Goal: Task Accomplishment & Management: Manage account settings

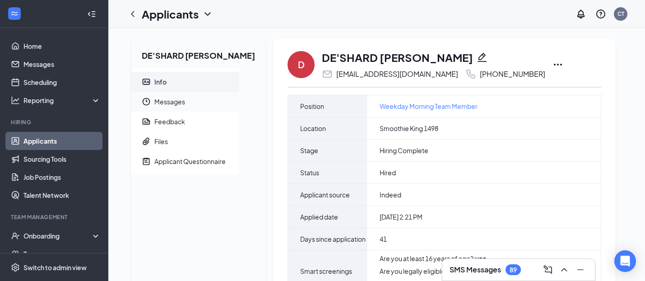
click at [160, 97] on span "Messages" at bounding box center [193, 102] width 78 height 20
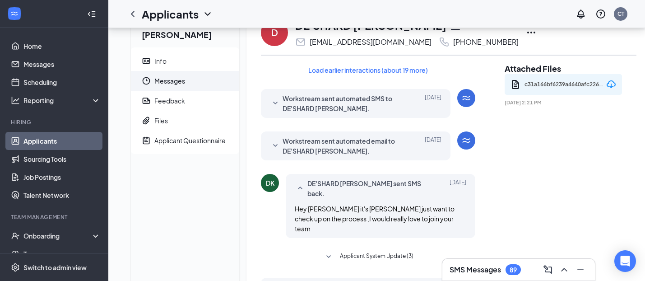
scroll to position [32, 0]
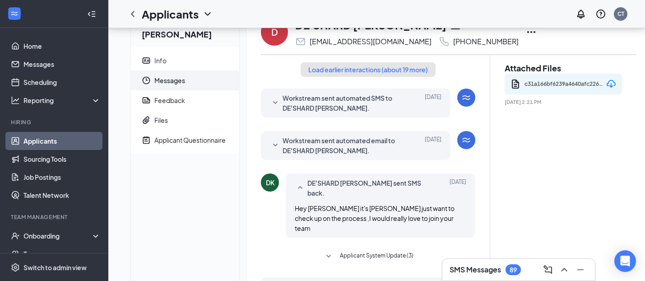
click at [362, 72] on button "Load earlier interactions (about 19 more)" at bounding box center [368, 69] width 135 height 14
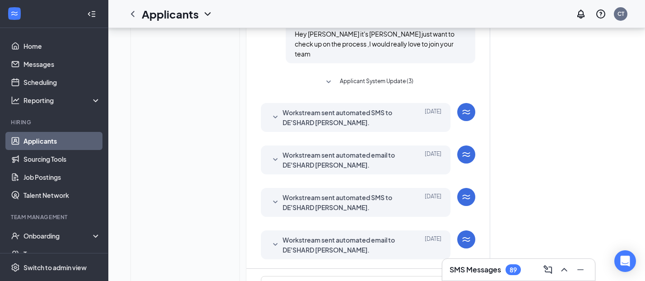
scroll to position [1033, 0]
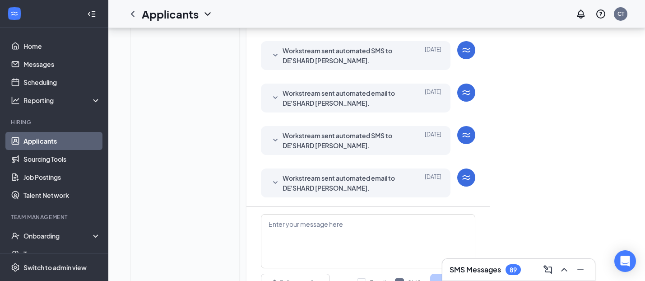
click at [284, 173] on span "Workstream sent automated email to DE'SHARD [PERSON_NAME]." at bounding box center [341, 183] width 118 height 20
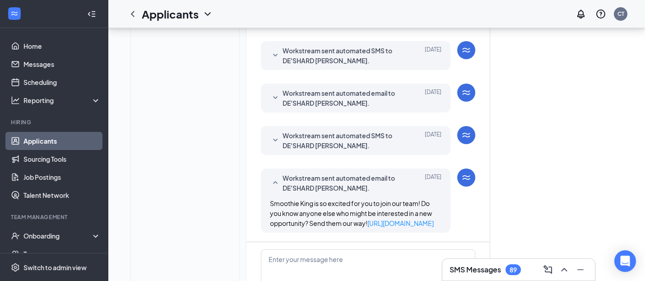
click at [270, 135] on icon "SmallChevronDown" at bounding box center [275, 140] width 11 height 11
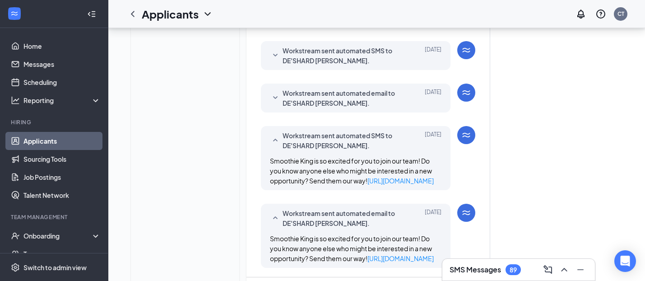
click at [270, 83] on div "Workstream sent automated email to DE'SHARD [PERSON_NAME]. [DATE] Hi DE'SHARD […" at bounding box center [356, 97] width 190 height 29
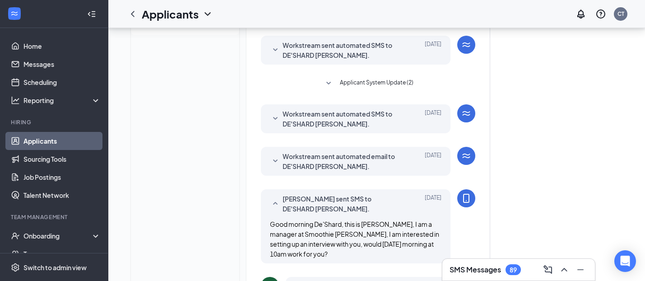
scroll to position [0, 0]
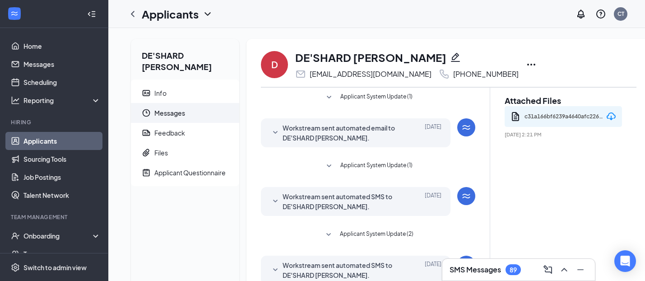
click at [574, 121] on div "c31a166bf6239a4640afc22663f10fd3.pdf" at bounding box center [563, 117] width 79 height 14
click at [578, 116] on div "c31a166bf6239a4640afc22663f10fd3.pdf" at bounding box center [563, 117] width 79 height 14
click at [516, 117] on icon "Document" at bounding box center [515, 116] width 11 height 11
click at [160, 148] on div "Files" at bounding box center [161, 152] width 14 height 9
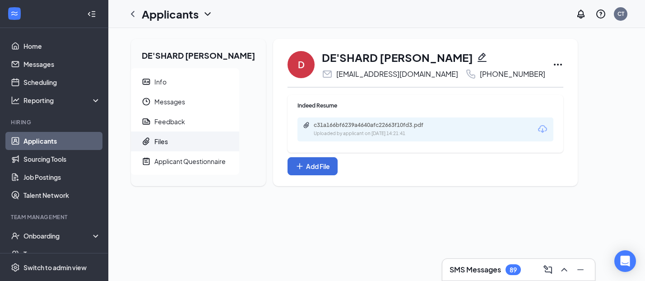
click at [440, 130] on div "c31a166bf6239a4640afc22663f10fd3.pdf Uploaded by applicant on [DATE] 14:21:41" at bounding box center [425, 129] width 256 height 24
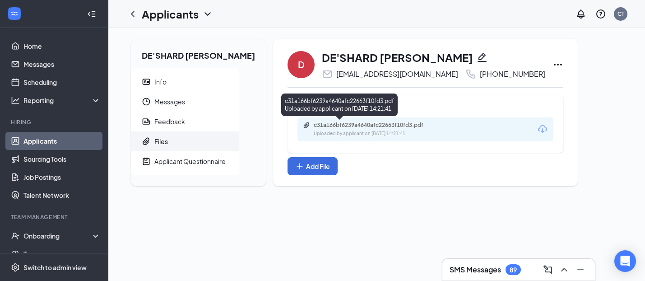
click at [314, 130] on div "Uploaded by applicant on [DATE] 14:21:41" at bounding box center [381, 133] width 135 height 7
